Goal: Task Accomplishment & Management: Complete application form

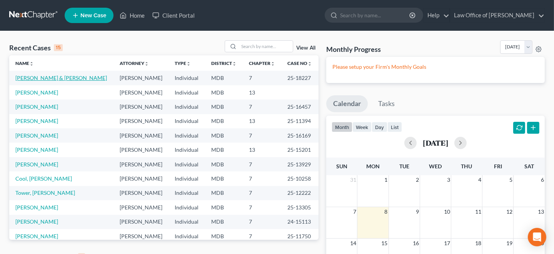
click at [85, 78] on link "[PERSON_NAME] & [PERSON_NAME]" at bounding box center [61, 78] width 92 height 7
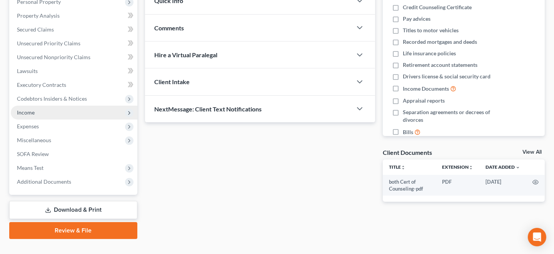
scroll to position [153, 0]
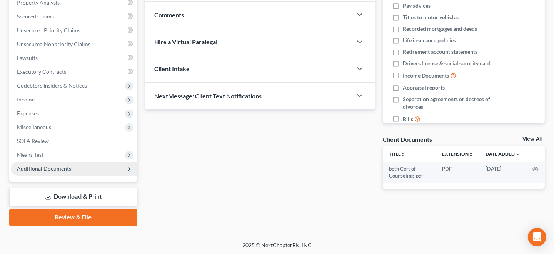
click at [130, 171] on icon at bounding box center [129, 169] width 6 height 6
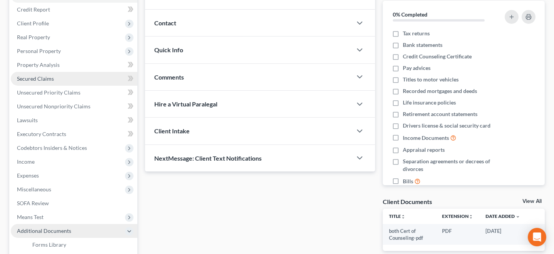
scroll to position [107, 0]
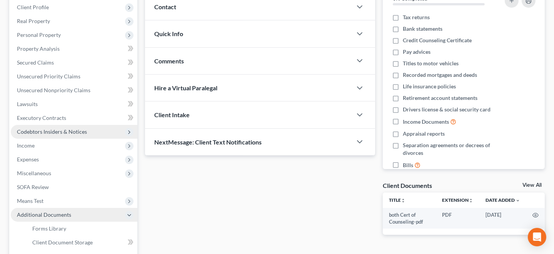
click at [130, 130] on icon at bounding box center [129, 132] width 6 height 6
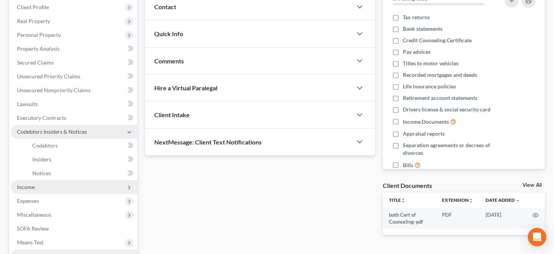
click at [128, 186] on icon at bounding box center [129, 188] width 6 height 6
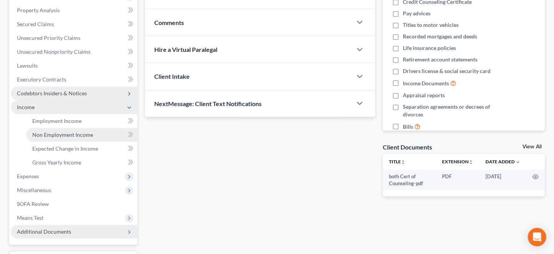
scroll to position [184, 0]
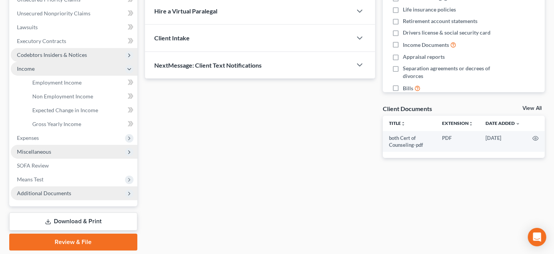
click at [130, 152] on polyline at bounding box center [129, 152] width 2 height 3
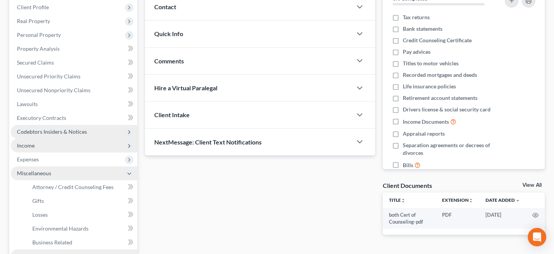
scroll to position [69, 0]
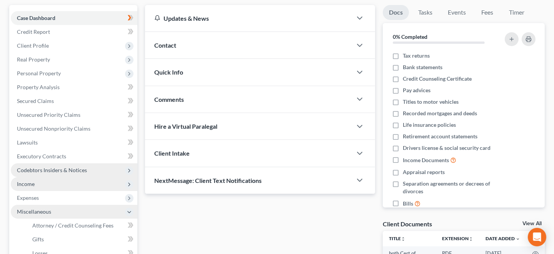
click at [131, 186] on icon at bounding box center [129, 185] width 6 height 6
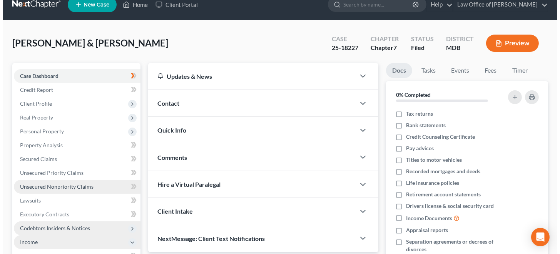
scroll to position [0, 0]
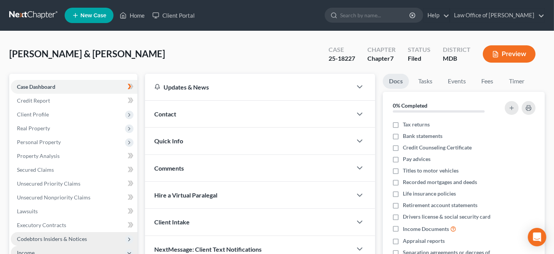
click at [502, 55] on button "Preview" at bounding box center [509, 53] width 53 height 17
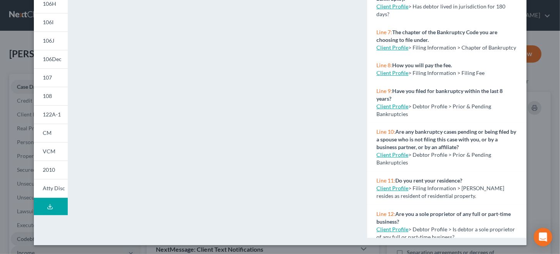
scroll to position [115, 0]
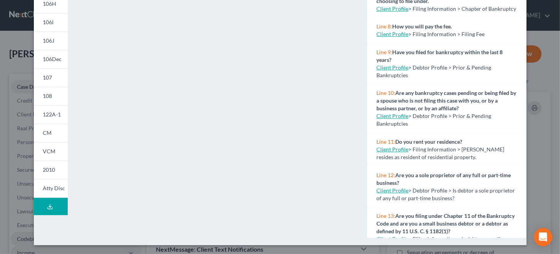
click at [50, 205] on button "Download Draft" at bounding box center [51, 206] width 34 height 17
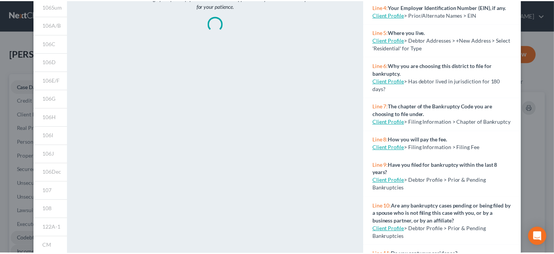
scroll to position [0, 0]
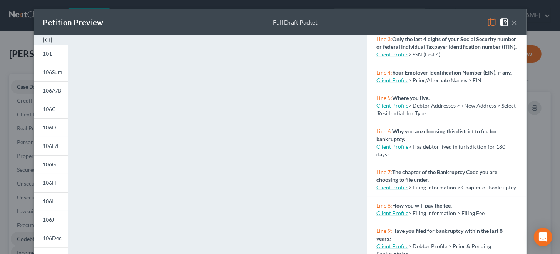
click at [513, 21] on button "×" at bounding box center [514, 22] width 5 height 9
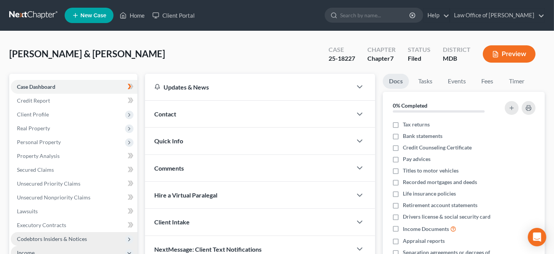
scroll to position [38, 0]
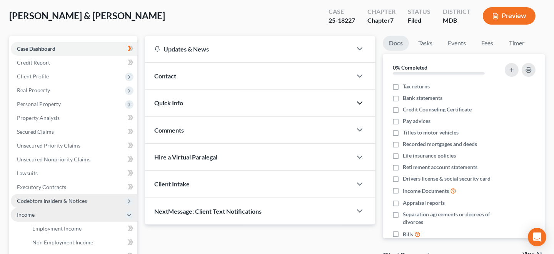
click at [357, 103] on icon "button" at bounding box center [359, 102] width 9 height 9
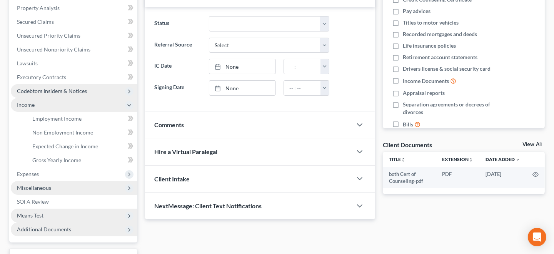
scroll to position [209, 0]
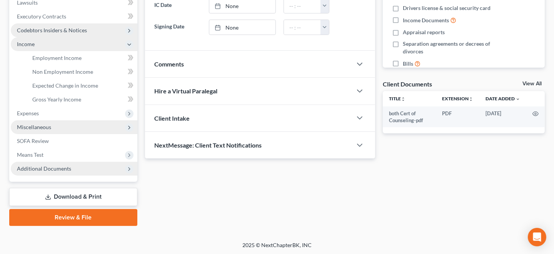
click at [75, 172] on span "Additional Documents" at bounding box center [74, 169] width 127 height 14
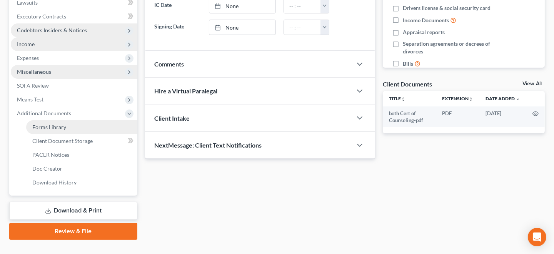
click at [83, 128] on link "Forms Library" at bounding box center [81, 127] width 111 height 14
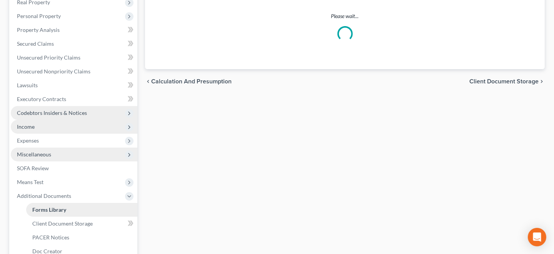
click at [83, 128] on ul "Case Dashboard Payments Invoices Payments Payments Credit Report Client Profile" at bounding box center [74, 113] width 127 height 318
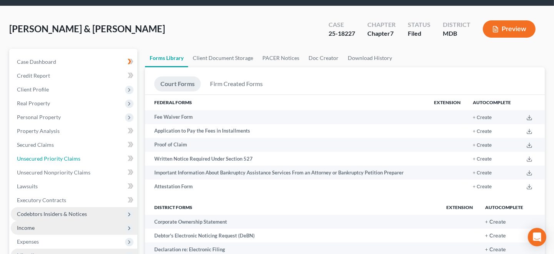
scroll to position [3, 0]
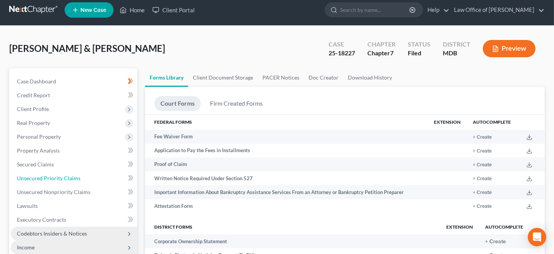
click at [83, 128] on ul "Case Dashboard Payments Invoices Payments Payments Credit Report Client Profile" at bounding box center [74, 234] width 127 height 318
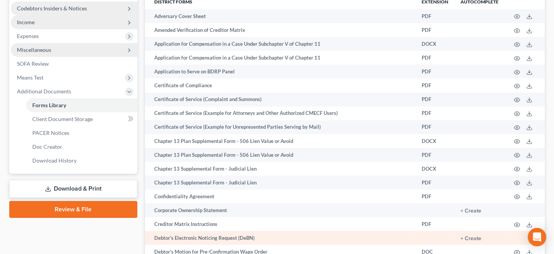
scroll to position [230, 0]
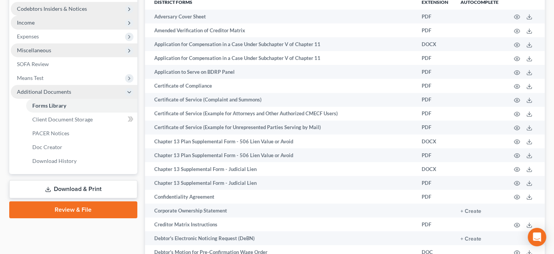
click at [53, 93] on span "Additional Documents" at bounding box center [44, 91] width 54 height 7
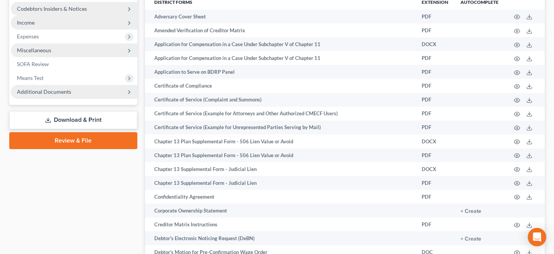
click at [83, 97] on span "Additional Documents" at bounding box center [74, 92] width 127 height 14
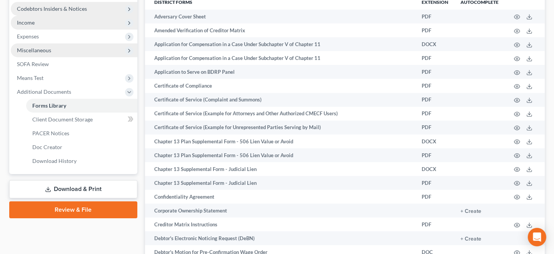
click at [49, 51] on span "Miscellaneous" at bounding box center [34, 50] width 34 height 7
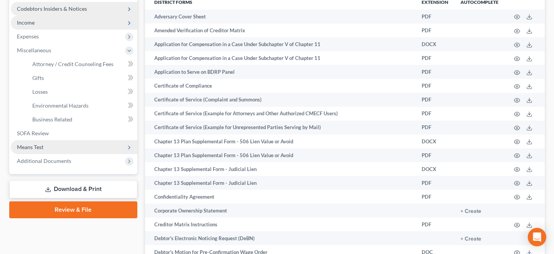
click at [53, 152] on span "Means Test" at bounding box center [74, 147] width 127 height 14
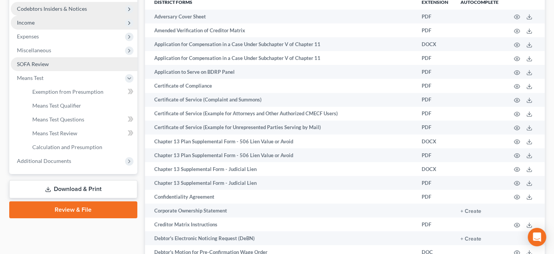
click at [40, 62] on span "SOFA Review" at bounding box center [33, 64] width 32 height 7
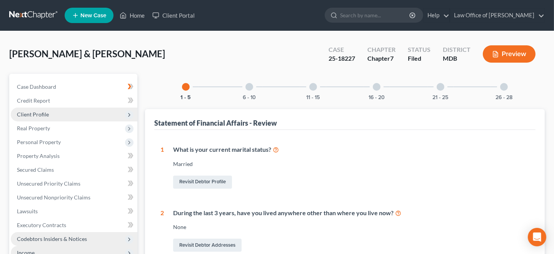
click at [57, 115] on span "Client Profile" at bounding box center [74, 115] width 127 height 14
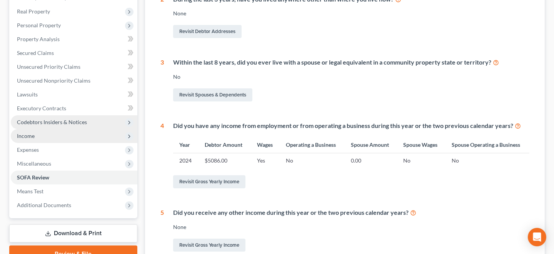
scroll to position [231, 0]
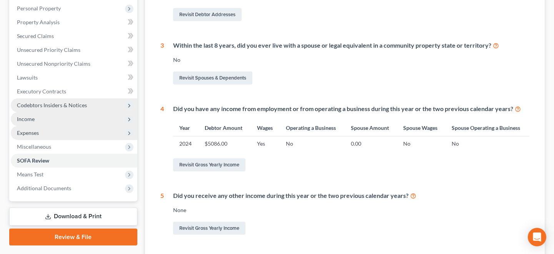
click at [129, 133] on polyline at bounding box center [129, 133] width 2 height 3
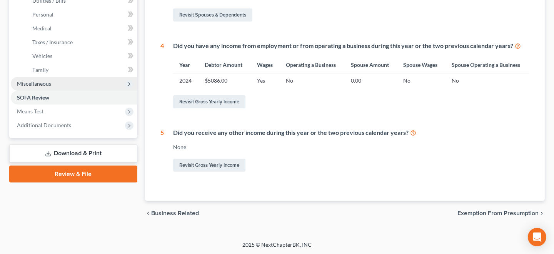
scroll to position [255, 0]
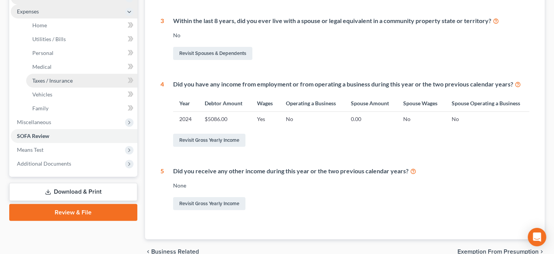
click at [73, 81] on link "Taxes / Insurance" at bounding box center [81, 81] width 111 height 14
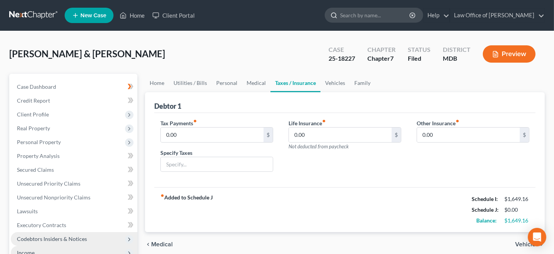
click at [356, 18] on input "search" at bounding box center [375, 15] width 70 height 14
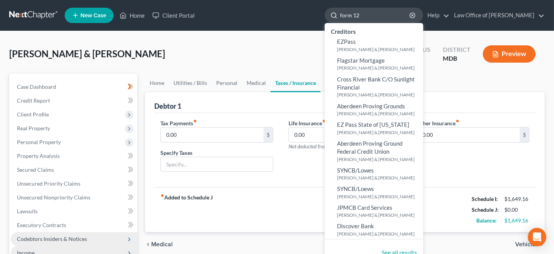
type input "form 121"
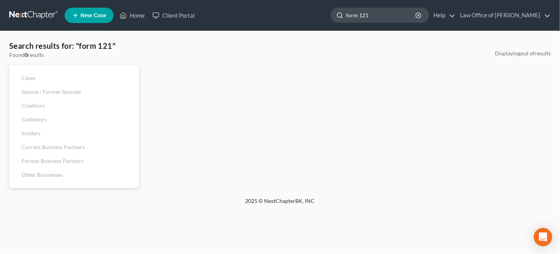
click at [373, 17] on input "form 121" at bounding box center [381, 15] width 70 height 14
drag, startPoint x: 373, startPoint y: 17, endPoint x: 330, endPoint y: 19, distance: 43.1
click at [330, 19] on div "form 121" at bounding box center [379, 15] width 98 height 15
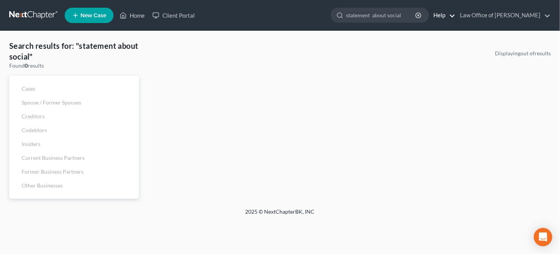
type input "statement about social"
click at [447, 17] on link "Help" at bounding box center [442, 15] width 26 height 14
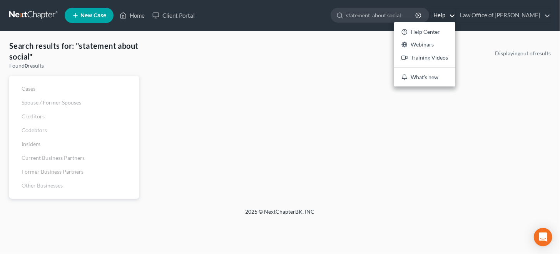
drag, startPoint x: 247, startPoint y: 72, endPoint x: 199, endPoint y: 68, distance: 47.9
click at [247, 72] on div "Displaying out of results" at bounding box center [349, 124] width 412 height 149
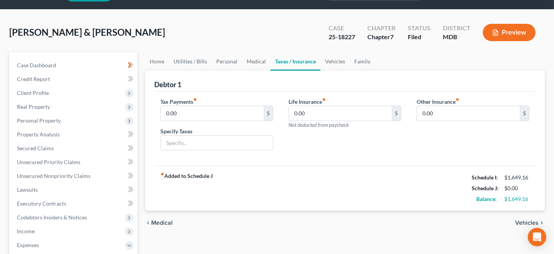
scroll to position [38, 0]
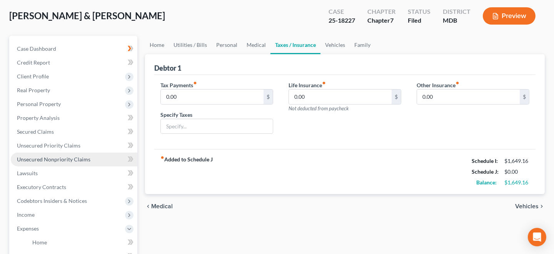
click at [75, 160] on span "Unsecured Nonpriority Claims" at bounding box center [53, 159] width 73 height 7
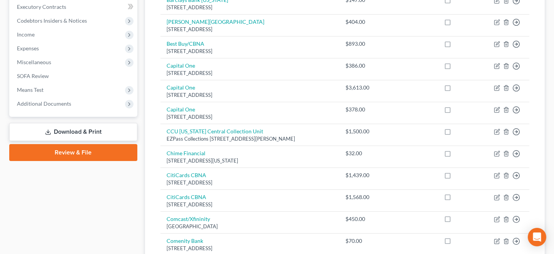
scroll to position [269, 0]
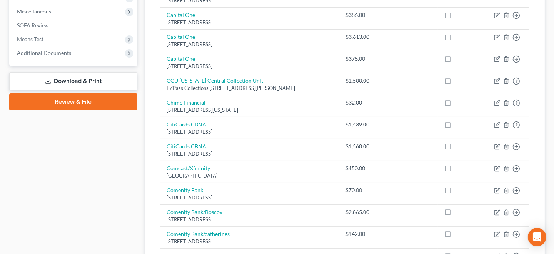
click at [101, 105] on link "Review & File" at bounding box center [73, 101] width 128 height 17
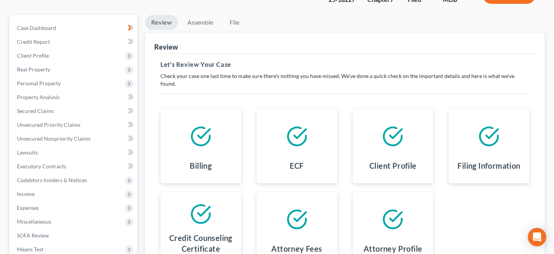
scroll to position [77, 0]
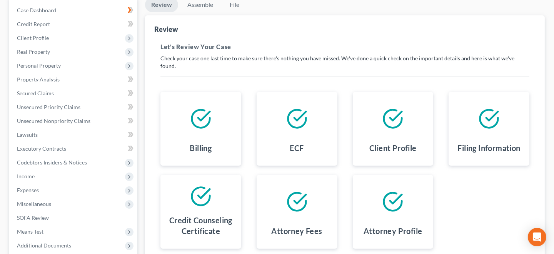
click at [458, 143] on h4 "Filing Information" at bounding box center [489, 148] width 63 height 11
click at [209, 123] on div at bounding box center [201, 119] width 68 height 42
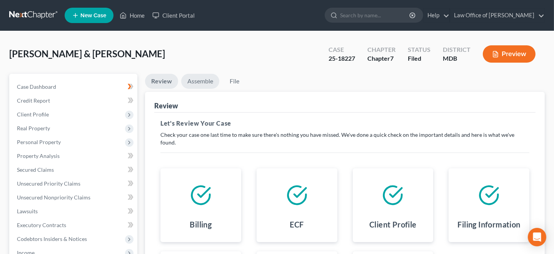
click at [198, 80] on link "Assemble" at bounding box center [200, 81] width 38 height 15
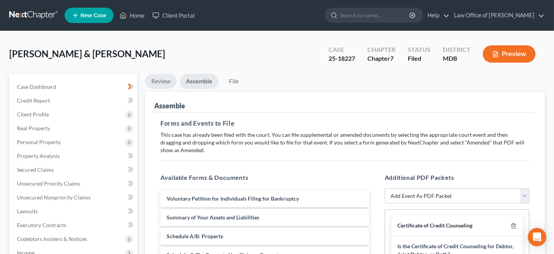
click at [160, 81] on link "Review" at bounding box center [161, 81] width 32 height 15
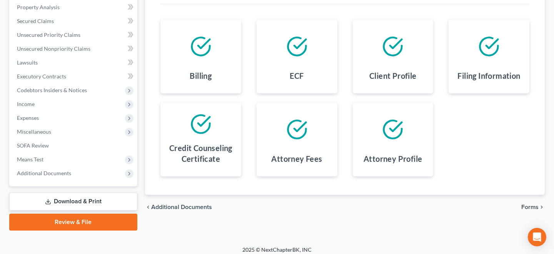
scroll to position [153, 0]
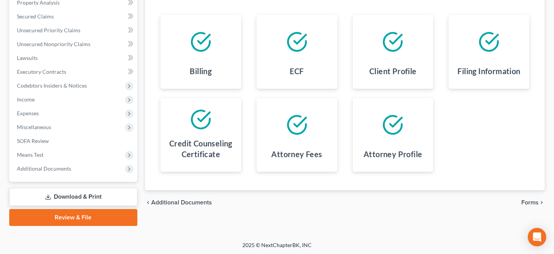
click at [165, 200] on span "Additional Documents" at bounding box center [181, 203] width 61 height 6
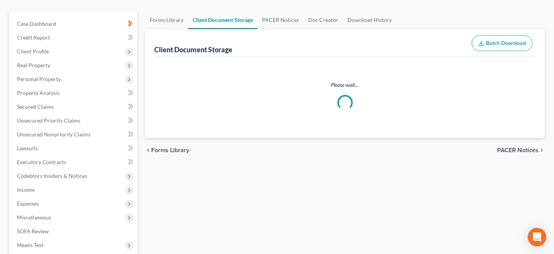
select select "14"
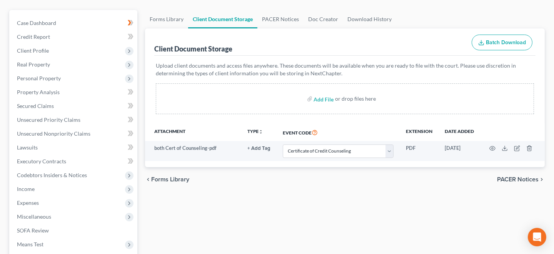
scroll to position [77, 0]
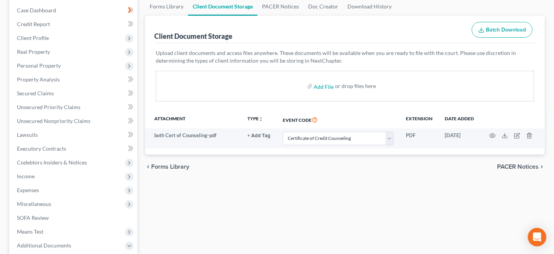
click at [167, 168] on span "Forms Library" at bounding box center [170, 167] width 38 height 6
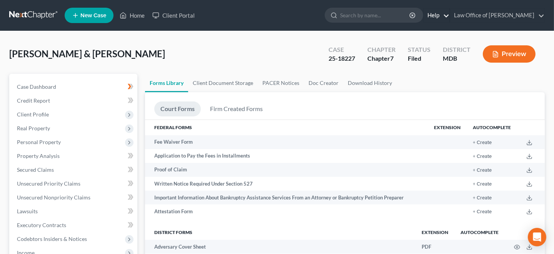
click at [445, 12] on link "Help" at bounding box center [436, 15] width 26 height 14
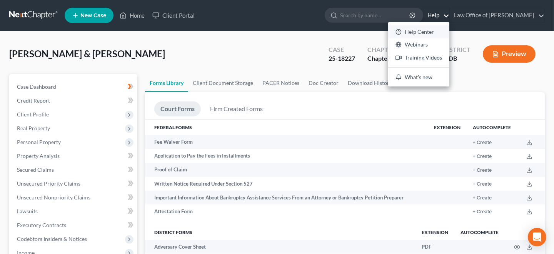
click at [407, 32] on link "Help Center" at bounding box center [418, 31] width 61 height 13
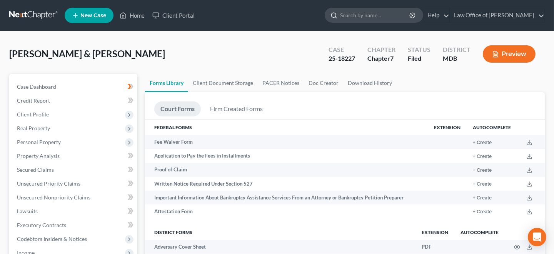
click at [377, 19] on input "search" at bounding box center [375, 15] width 70 height 14
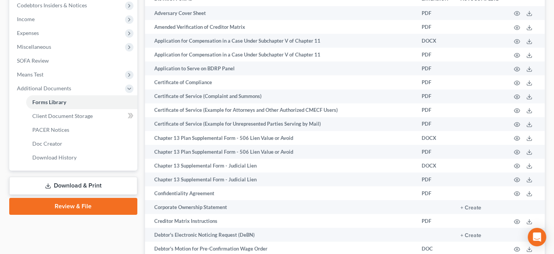
scroll to position [231, 0]
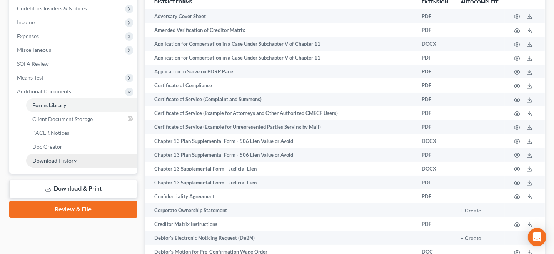
click at [72, 161] on span "Download History" at bounding box center [54, 160] width 44 height 7
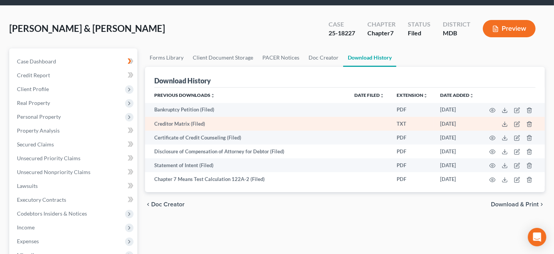
scroll to position [38, 0]
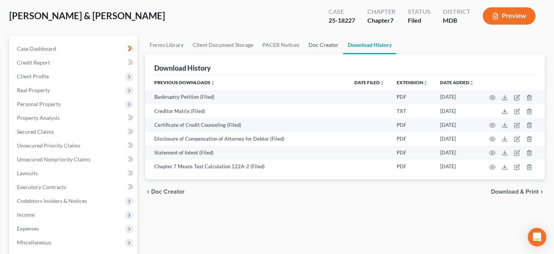
click at [315, 45] on link "Doc Creator" at bounding box center [323, 45] width 39 height 18
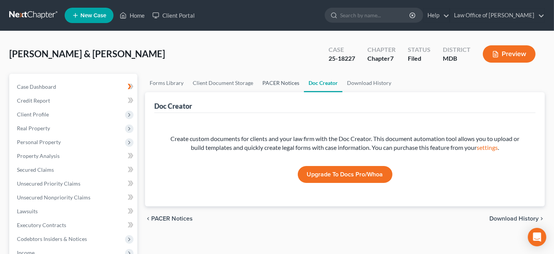
click at [277, 81] on link "PACER Notices" at bounding box center [281, 83] width 46 height 18
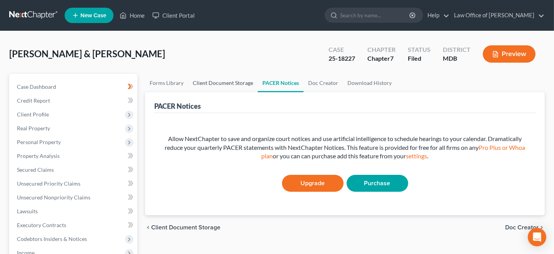
click at [237, 84] on link "Client Document Storage" at bounding box center [223, 83] width 70 height 18
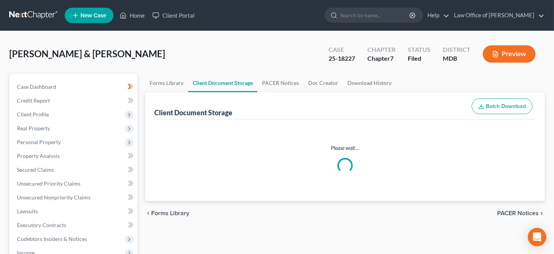
select select "14"
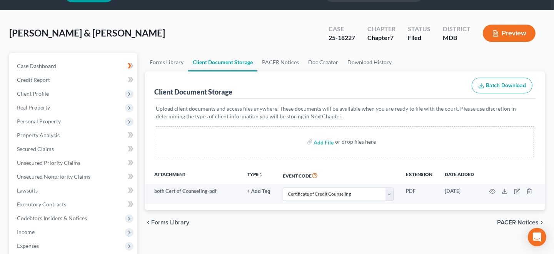
scroll to position [38, 0]
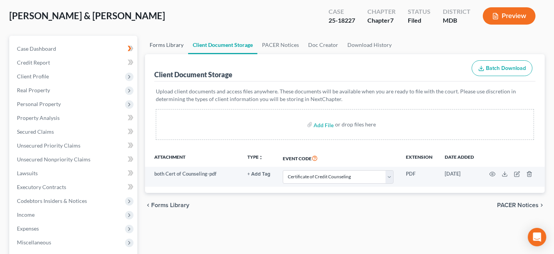
click at [169, 44] on link "Forms Library" at bounding box center [166, 45] width 43 height 18
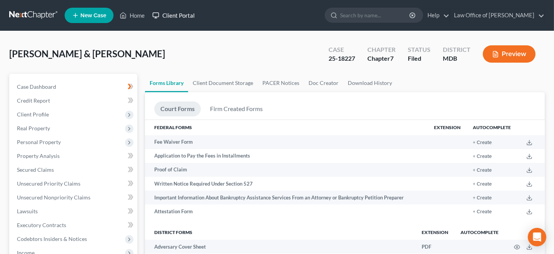
click at [174, 17] on link "Client Portal" at bounding box center [173, 15] width 50 height 14
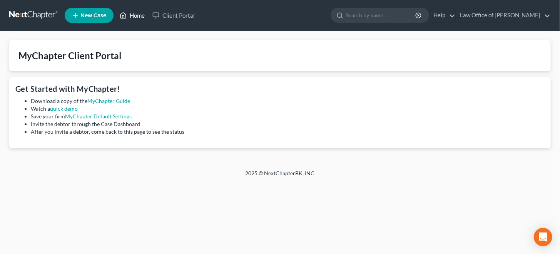
click at [136, 17] on link "Home" at bounding box center [132, 15] width 33 height 14
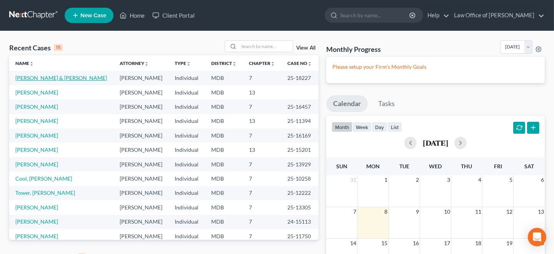
click at [45, 79] on link "[PERSON_NAME] & [PERSON_NAME]" at bounding box center [61, 78] width 92 height 7
select select "6"
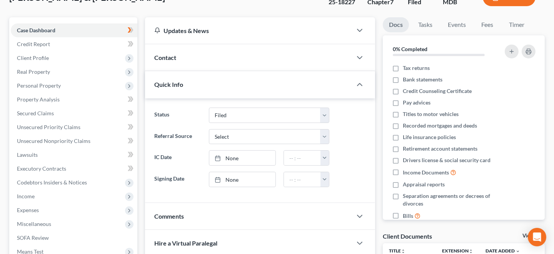
scroll to position [38, 0]
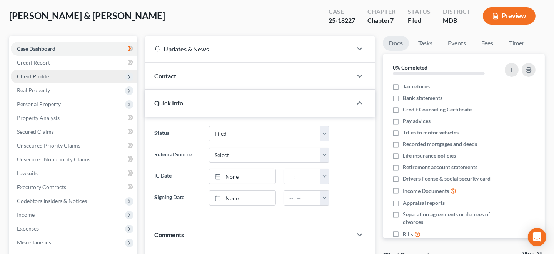
click at [70, 73] on span "Client Profile" at bounding box center [74, 77] width 127 height 14
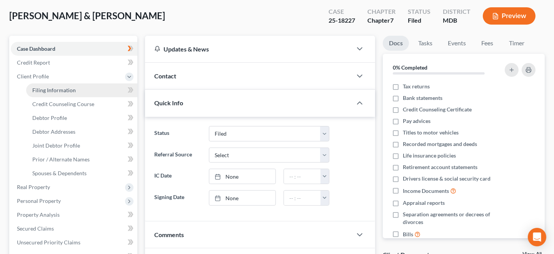
click at [101, 88] on link "Filing Information" at bounding box center [81, 90] width 111 height 14
select select "1"
select select "0"
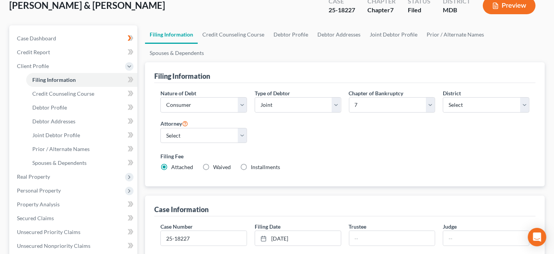
scroll to position [31, 0]
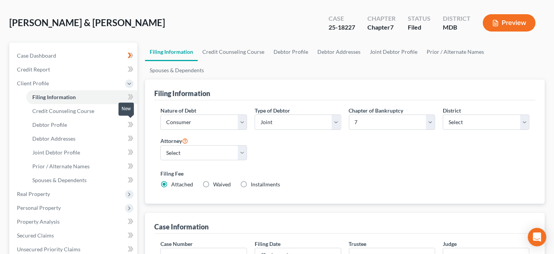
click at [131, 125] on icon at bounding box center [131, 124] width 3 height 5
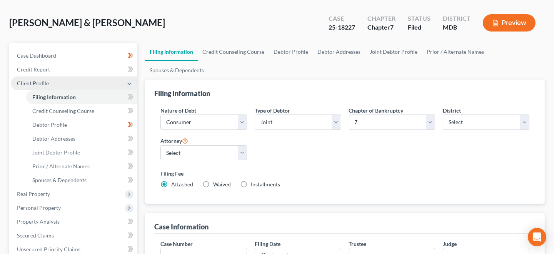
click at [130, 83] on polyline at bounding box center [129, 84] width 3 height 2
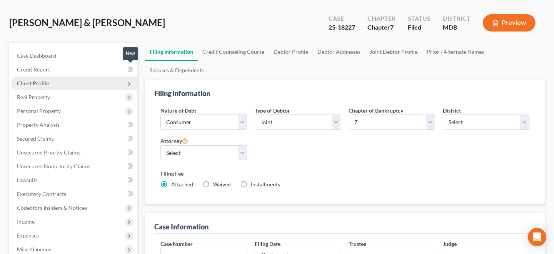
click at [131, 69] on icon at bounding box center [131, 70] width 6 height 10
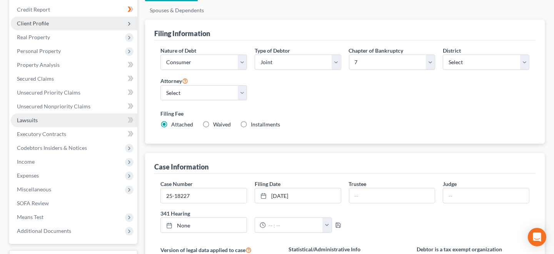
scroll to position [108, 0]
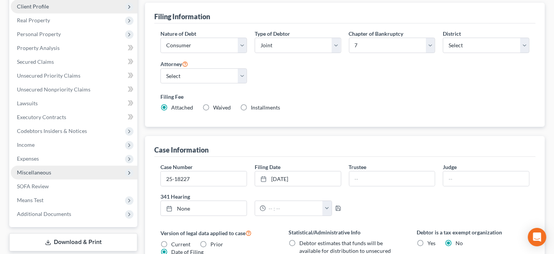
click at [80, 173] on span "Miscellaneous" at bounding box center [74, 173] width 127 height 14
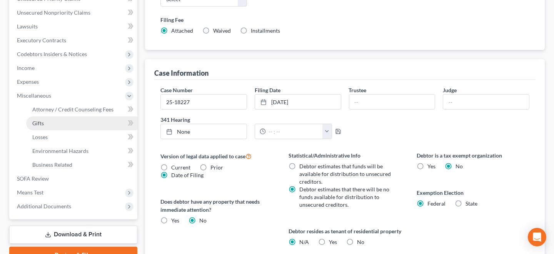
scroll to position [223, 0]
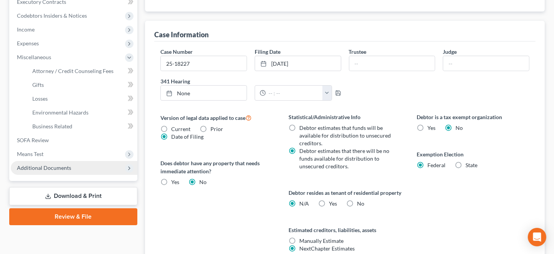
click at [69, 168] on span "Additional Documents" at bounding box center [44, 168] width 54 height 7
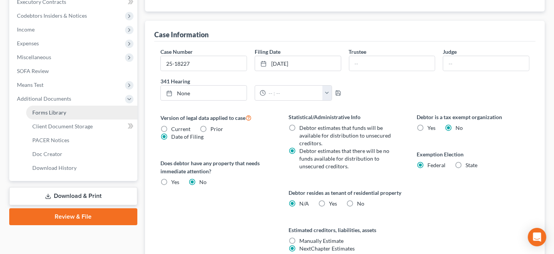
click at [63, 112] on span "Forms Library" at bounding box center [49, 112] width 34 height 7
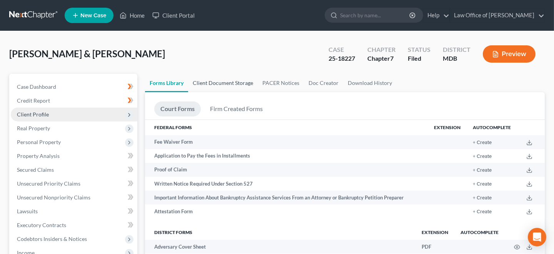
click at [222, 87] on link "Client Document Storage" at bounding box center [223, 83] width 70 height 18
select select "14"
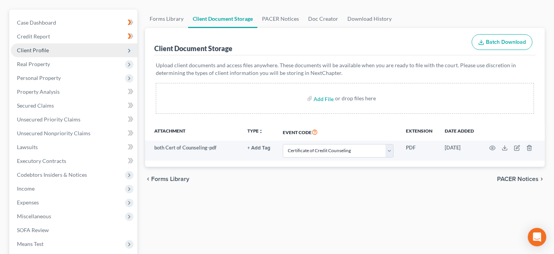
scroll to position [77, 0]
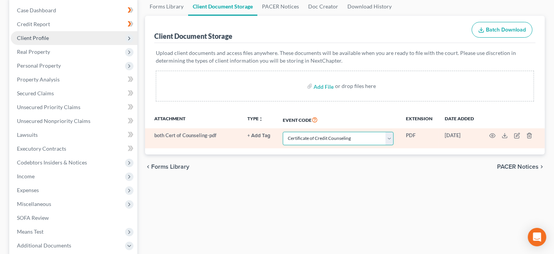
click at [393, 137] on select "Select Event Affidavit Affidavit of Adequate Protection and Lease Payments Affi…" at bounding box center [338, 138] width 111 height 13
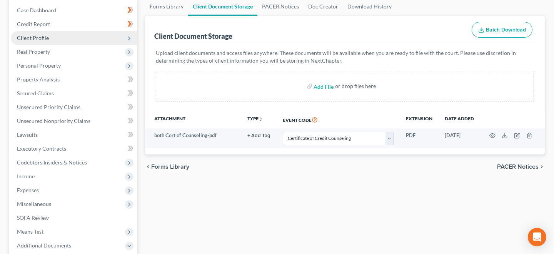
click at [347, 208] on div "Forms Library Client Document Storage PACER Notices Doc Creator Download Histor…" at bounding box center [344, 184] width 407 height 375
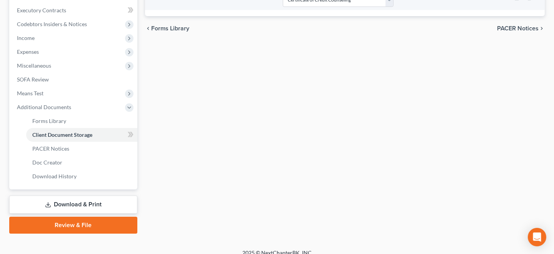
scroll to position [223, 0]
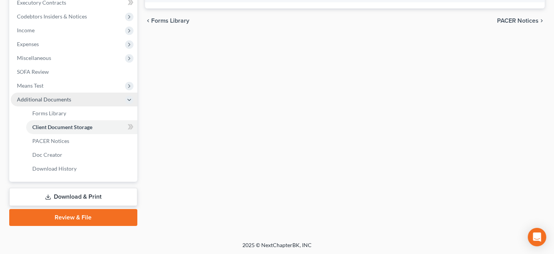
click at [62, 98] on span "Additional Documents" at bounding box center [44, 99] width 54 height 7
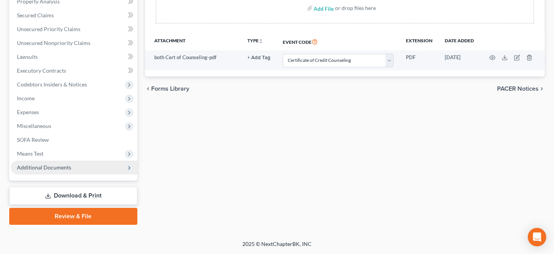
scroll to position [153, 0]
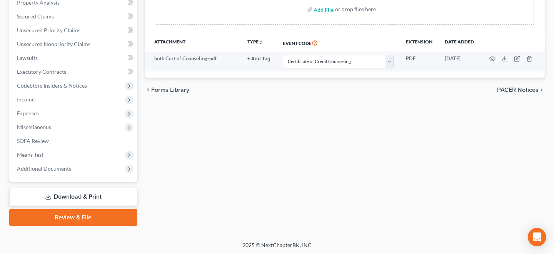
click at [108, 195] on link "Download & Print" at bounding box center [73, 197] width 128 height 18
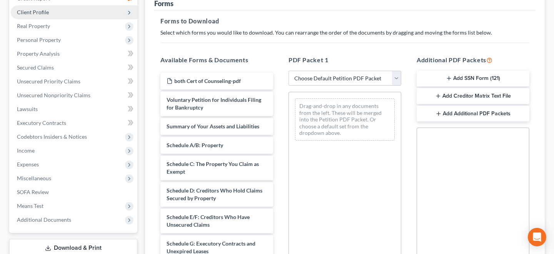
scroll to position [115, 0]
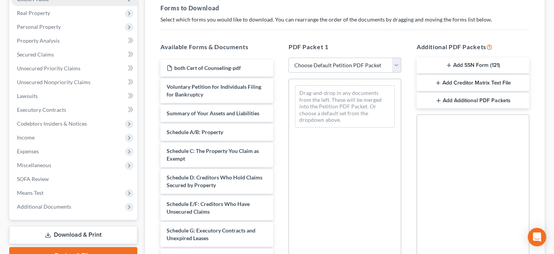
click at [471, 64] on button "Add SSN Form (121)" at bounding box center [473, 66] width 113 height 16
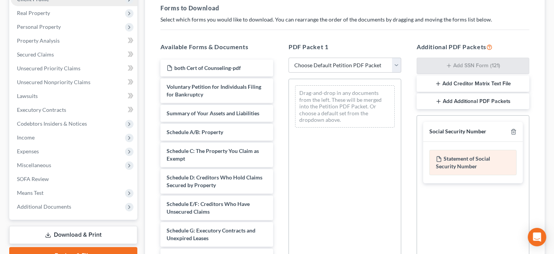
click at [467, 161] on div "Statement of Social Security Number" at bounding box center [472, 162] width 87 height 25
click at [452, 210] on div "Social Security Number Statement of Social Security Number Creditor Matrix Text…" at bounding box center [473, 202] width 113 height 175
click at [442, 163] on div "Statement of Social Security Number" at bounding box center [472, 162] width 87 height 25
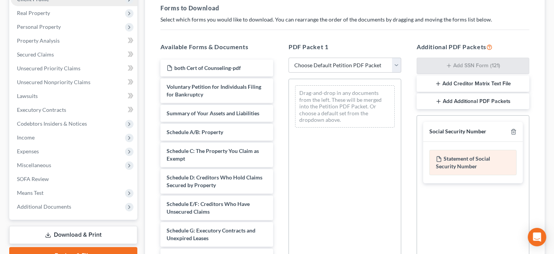
click at [438, 157] on icon at bounding box center [439, 159] width 6 height 6
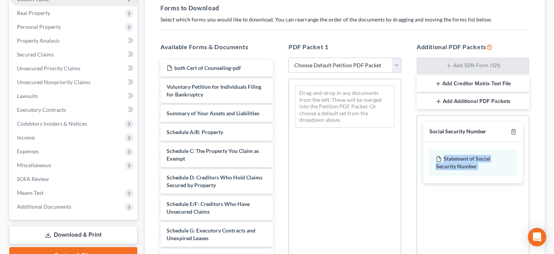
click at [452, 213] on div "Social Security Number Statement of Social Security Number Creditor Matrix Text…" at bounding box center [473, 202] width 113 height 175
click at [445, 132] on div "Social Security Number" at bounding box center [457, 131] width 57 height 7
click at [511, 129] on icon "button" at bounding box center [513, 132] width 6 height 6
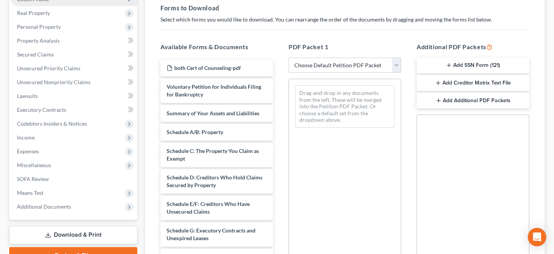
click at [397, 63] on select "Choose Default Petition PDF Packet Complete Bankruptcy Petition (all forms and …" at bounding box center [344, 65] width 113 height 15
click at [501, 157] on div "Social Security Number Statement of Social Security Number Creditor Matrix Text…" at bounding box center [473, 202] width 113 height 175
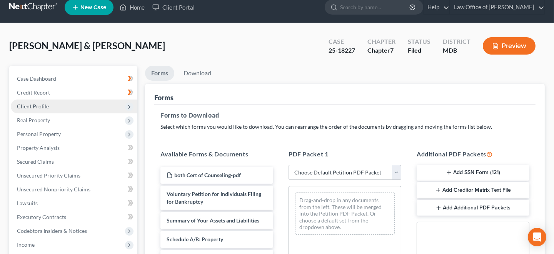
scroll to position [0, 0]
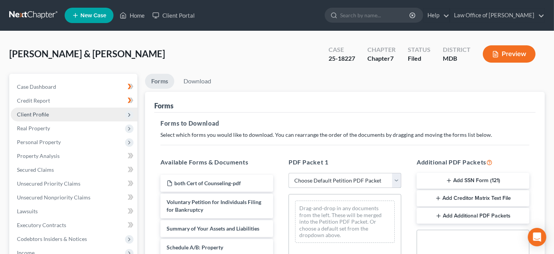
click at [397, 182] on select "Choose Default Petition PDF Packet Complete Bankruptcy Petition (all forms and …" at bounding box center [344, 180] width 113 height 15
click at [288, 173] on select "Choose Default Petition PDF Packet Complete Bankruptcy Petition (all forms and …" at bounding box center [344, 180] width 113 height 15
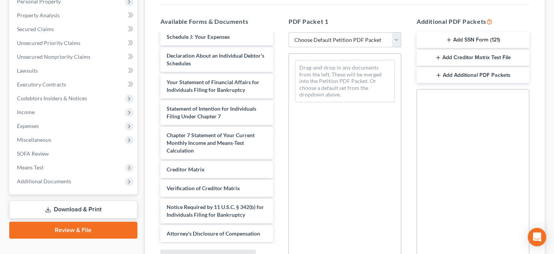
scroll to position [153, 0]
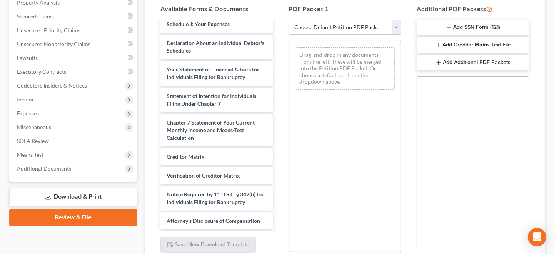
click at [463, 25] on button "Add SSN Form (121)" at bounding box center [473, 28] width 113 height 16
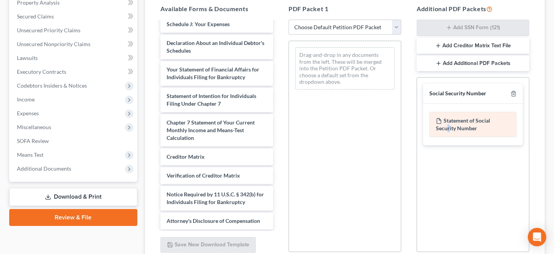
click at [448, 124] on div "Statement of Social Security Number" at bounding box center [472, 124] width 87 height 25
click at [438, 120] on icon at bounding box center [439, 121] width 6 height 6
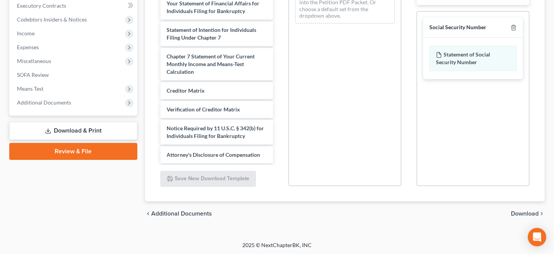
scroll to position [220, 0]
click at [522, 209] on div "chevron_left Additional Documents Download chevron_right" at bounding box center [345, 214] width 400 height 25
click at [523, 213] on span "Download" at bounding box center [525, 214] width 28 height 6
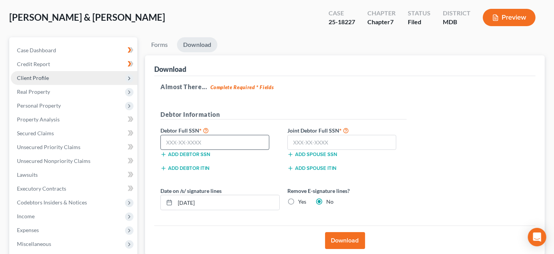
scroll to position [38, 0]
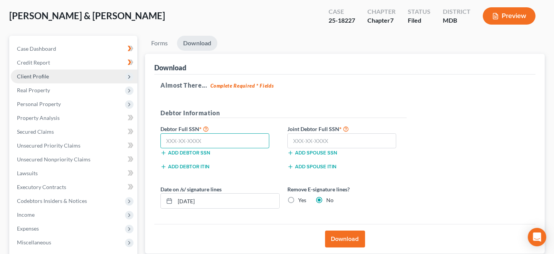
click at [172, 137] on input "text" at bounding box center [214, 140] width 109 height 15
type input "213-86-3513"
click at [304, 137] on input "text" at bounding box center [341, 140] width 109 height 15
type input "212-80-6447"
click at [432, 191] on div "Almost There... Complete Required * Fields Debtor Information Debtor Full SSN *…" at bounding box center [344, 150] width 381 height 150
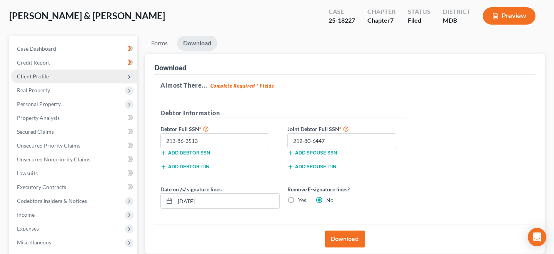
scroll to position [77, 0]
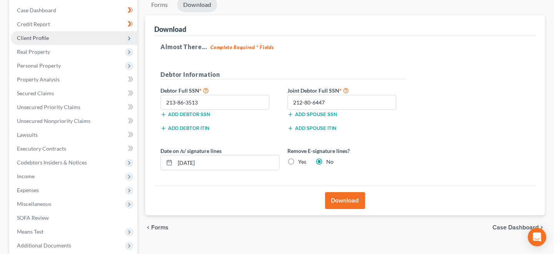
click at [346, 201] on button "Download" at bounding box center [345, 200] width 40 height 17
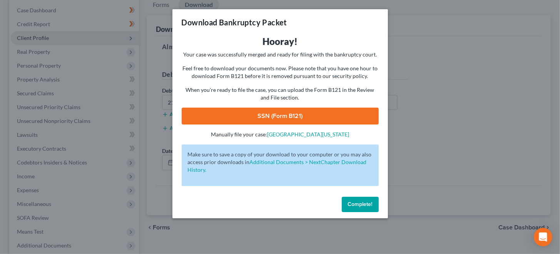
click at [290, 115] on link "SSN (Form B121)" at bounding box center [280, 116] width 197 height 17
click at [375, 208] on button "Complete!" at bounding box center [360, 204] width 37 height 15
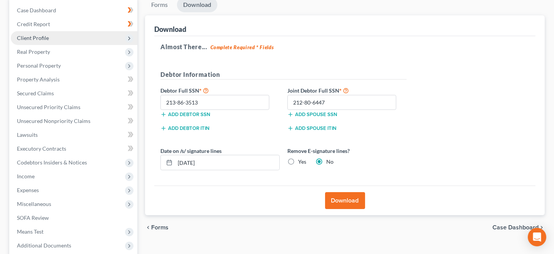
scroll to position [0, 0]
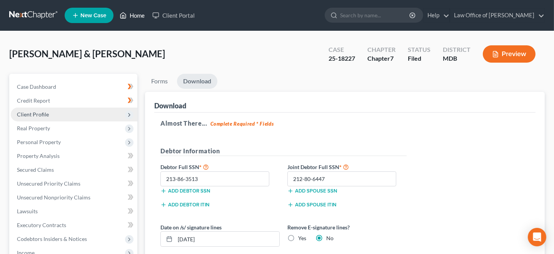
click at [137, 16] on link "Home" at bounding box center [132, 15] width 33 height 14
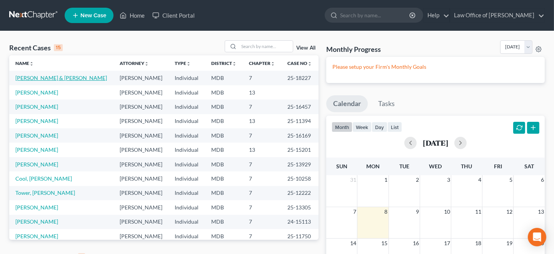
click at [66, 75] on link "[PERSON_NAME] & [PERSON_NAME]" at bounding box center [61, 78] width 92 height 7
select select "6"
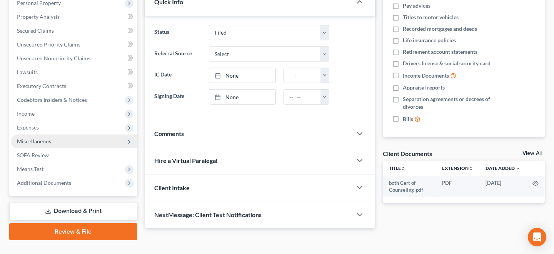
scroll to position [153, 0]
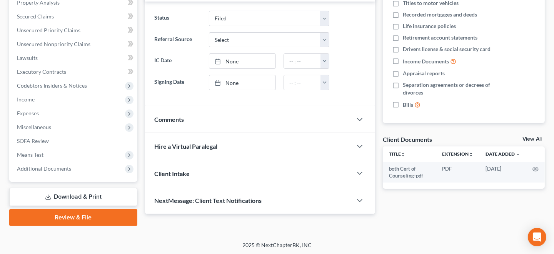
click at [79, 194] on link "Download & Print" at bounding box center [73, 197] width 128 height 18
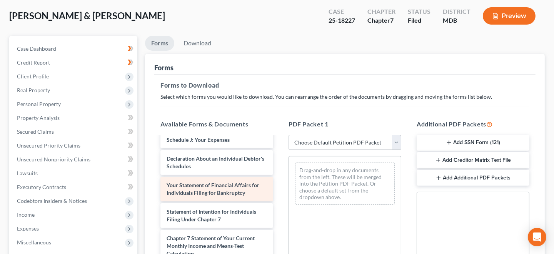
scroll to position [233, 0]
